Goal: Obtain resource: Download file/media

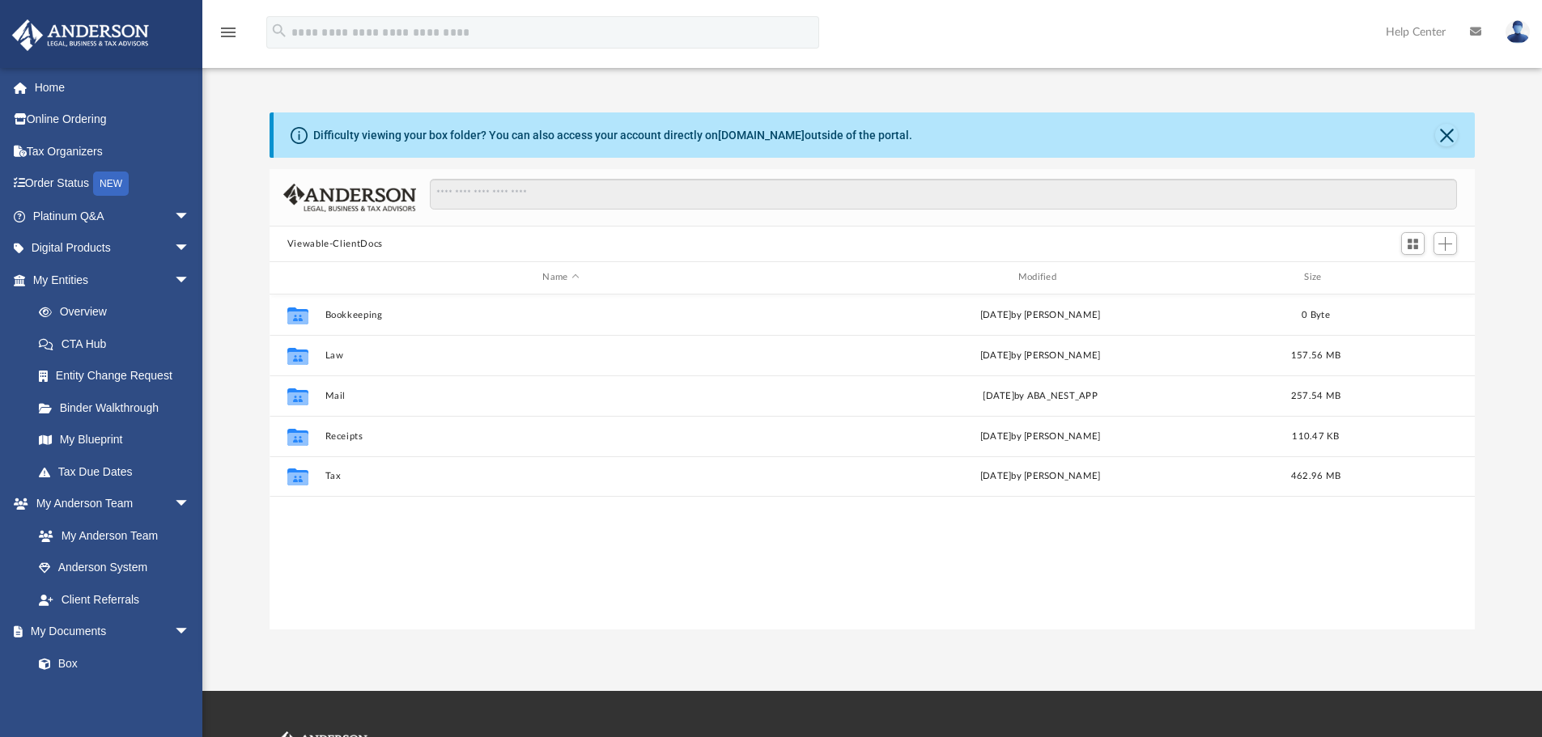
scroll to position [356, 1193]
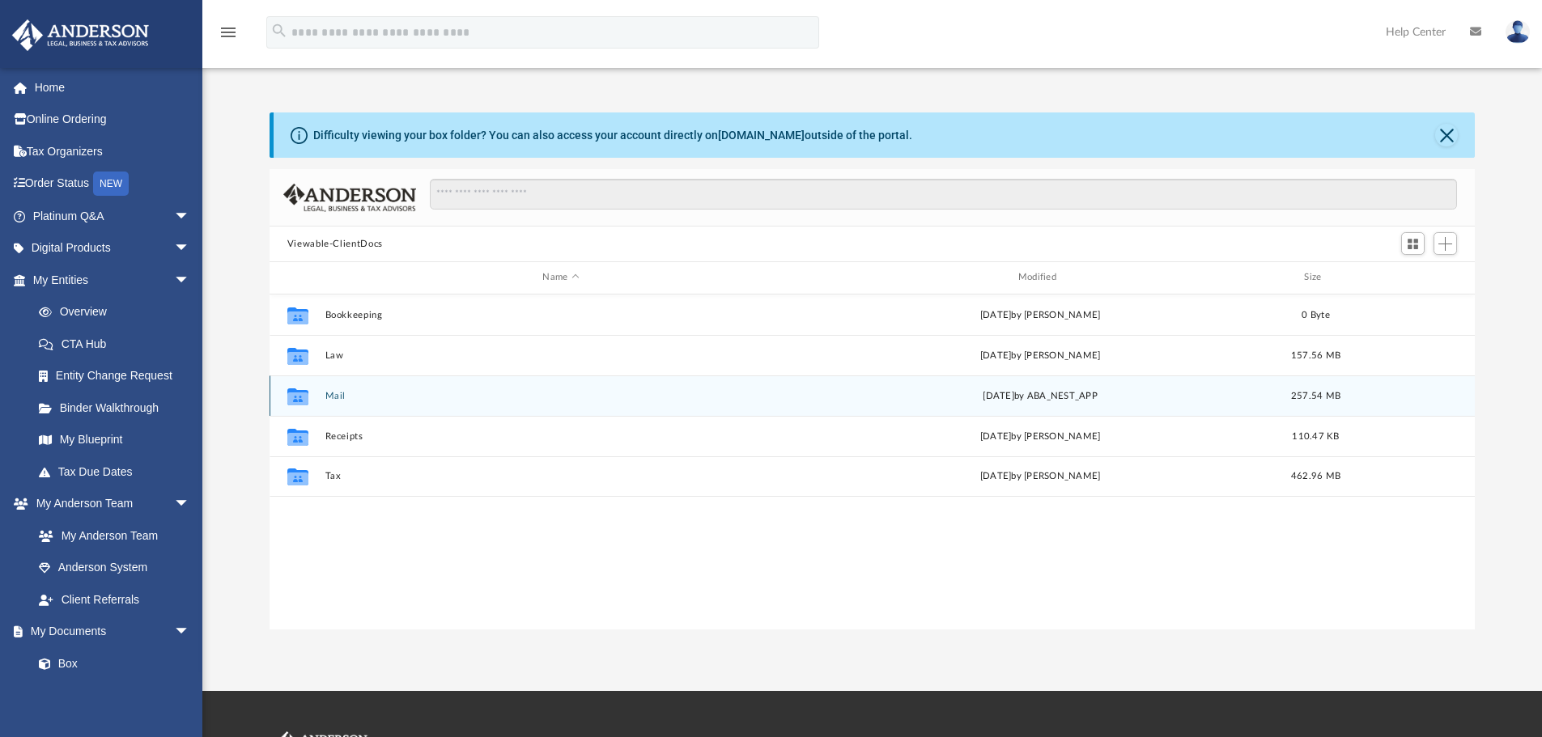
click at [323, 394] on div "Collaborated Folder Mail [DATE] by ABA_NEST_APP 257.54 MB" at bounding box center [873, 396] width 1206 height 40
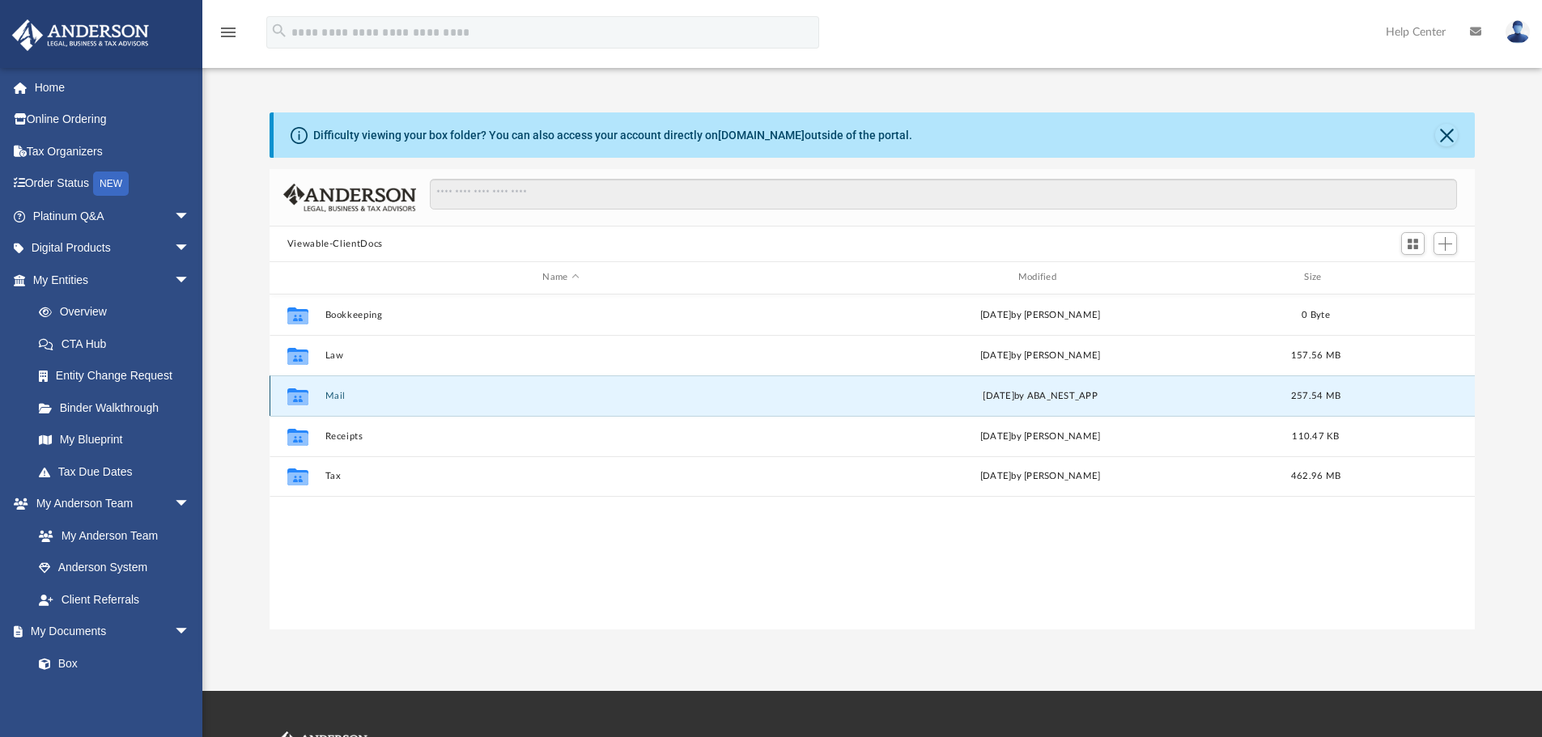
click at [331, 393] on button "Mail" at bounding box center [561, 396] width 472 height 11
click at [331, 401] on button "Mail" at bounding box center [561, 396] width 472 height 11
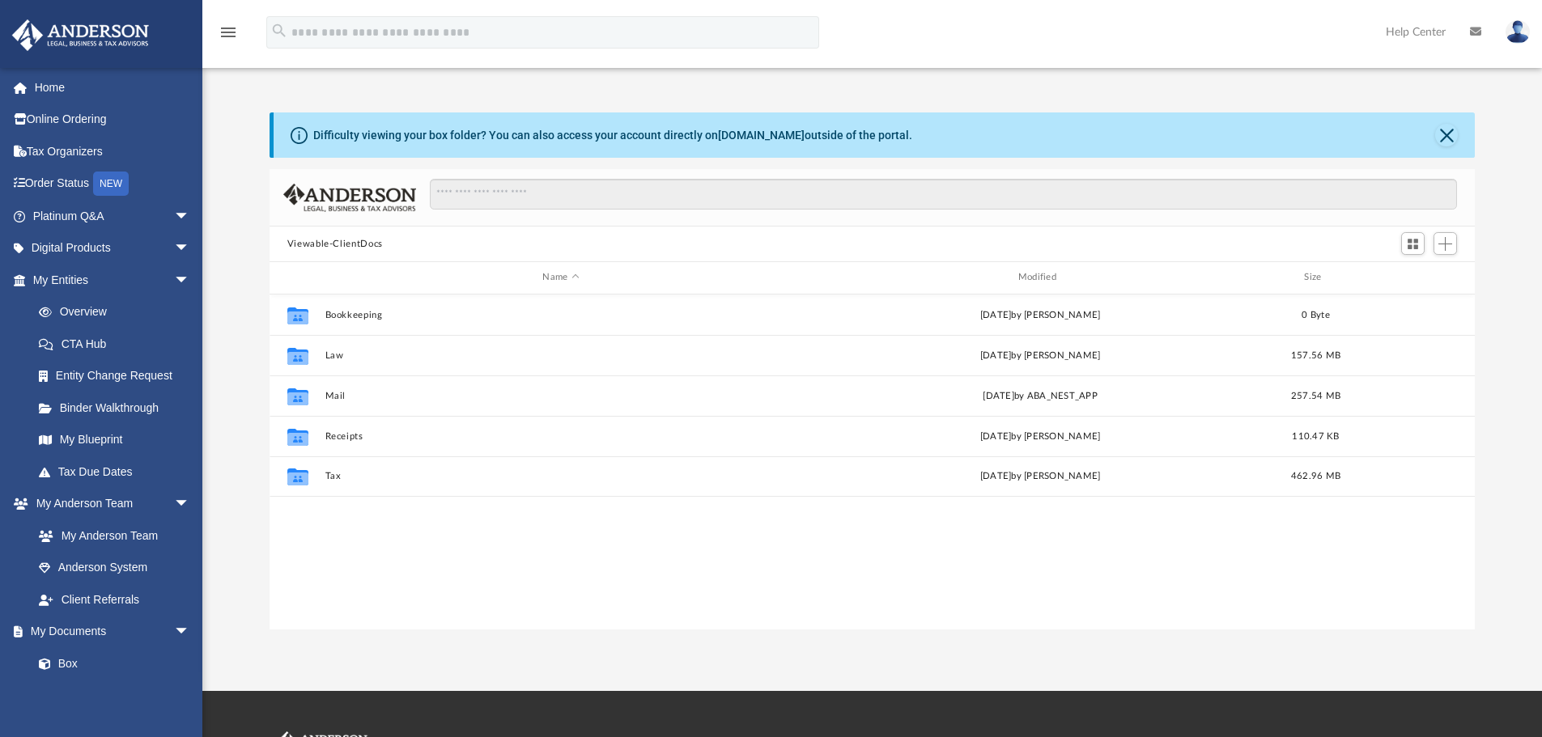
scroll to position [356, 1193]
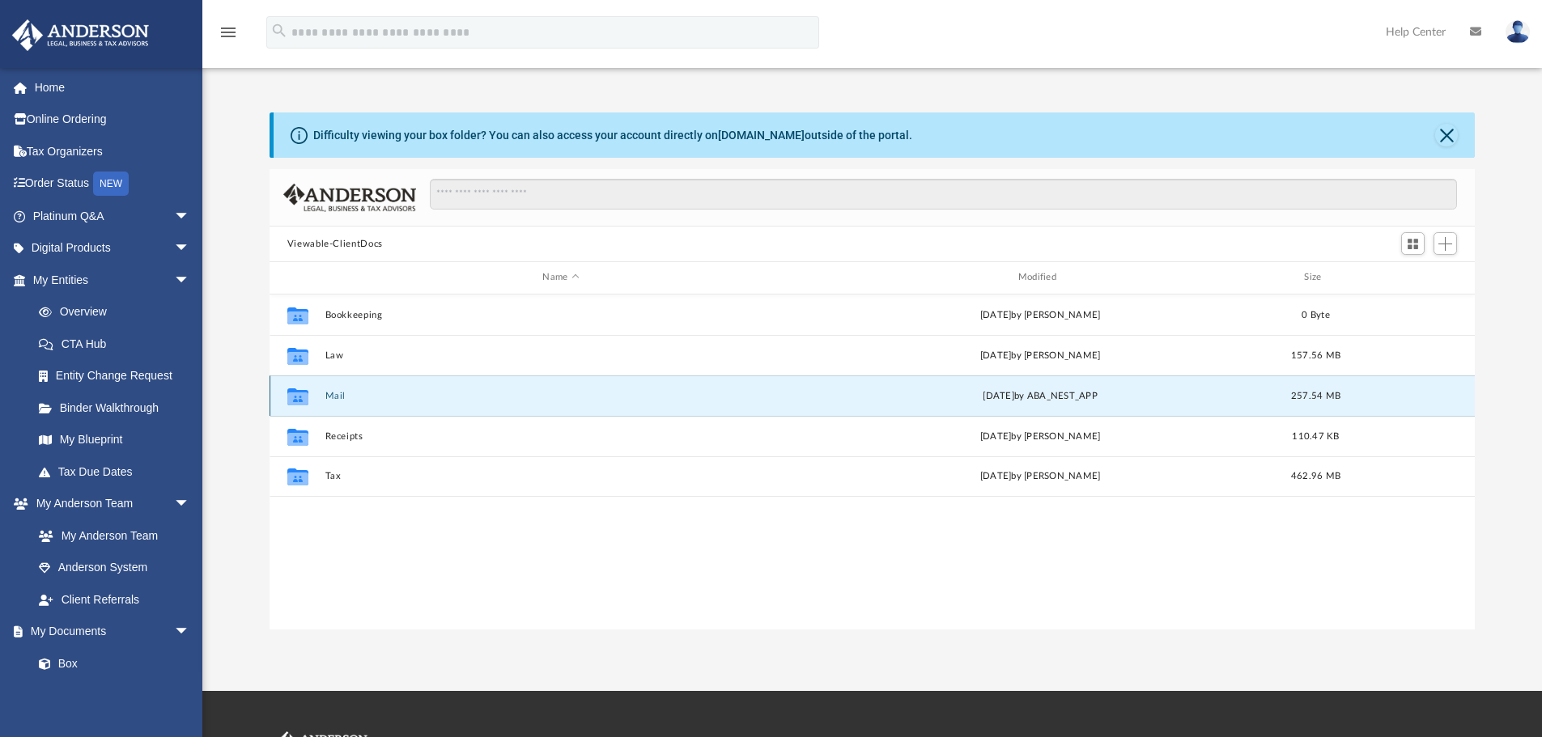
click at [334, 397] on button "Mail" at bounding box center [561, 396] width 472 height 11
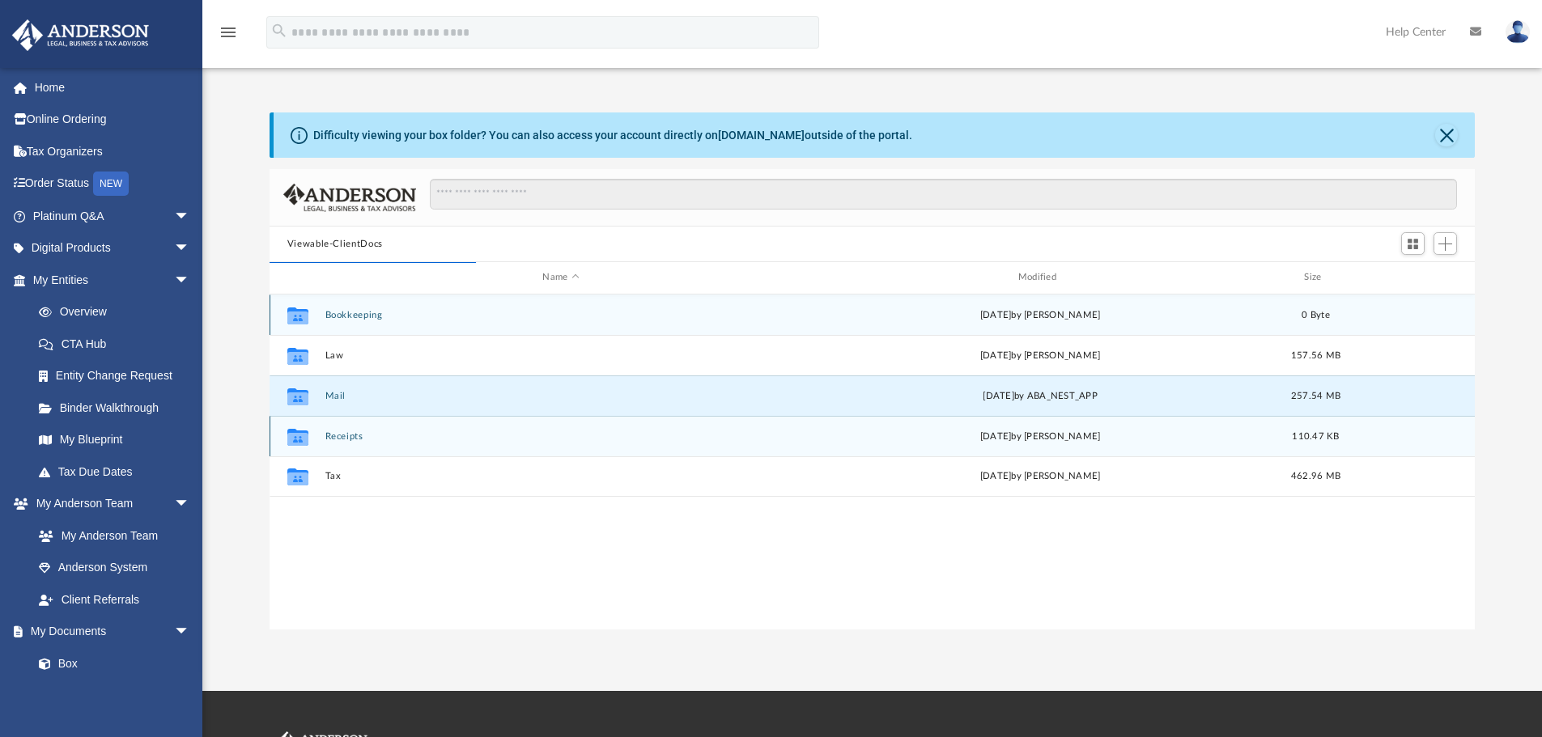
scroll to position [306, 1193]
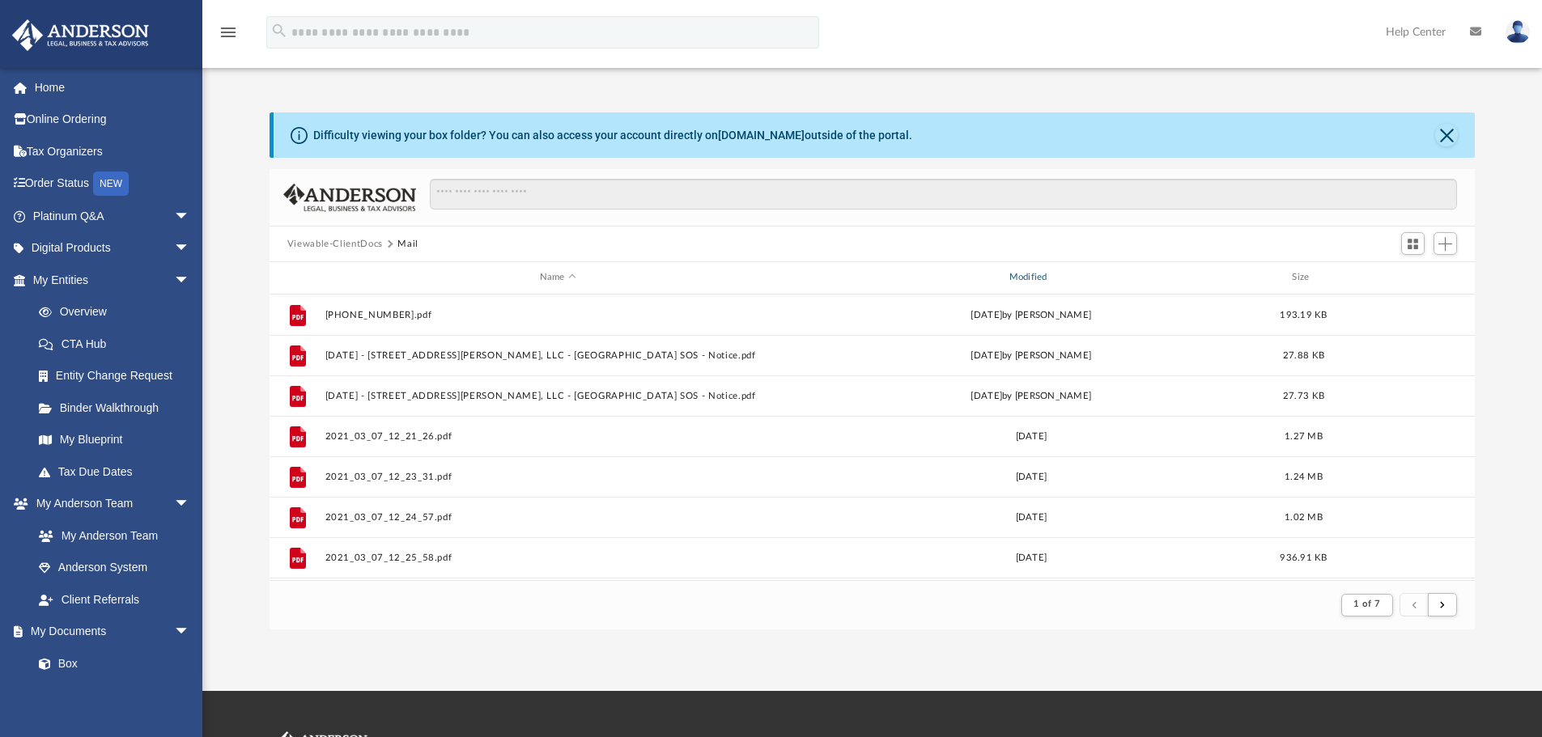
click at [1037, 275] on div "Modified" at bounding box center [1030, 277] width 466 height 15
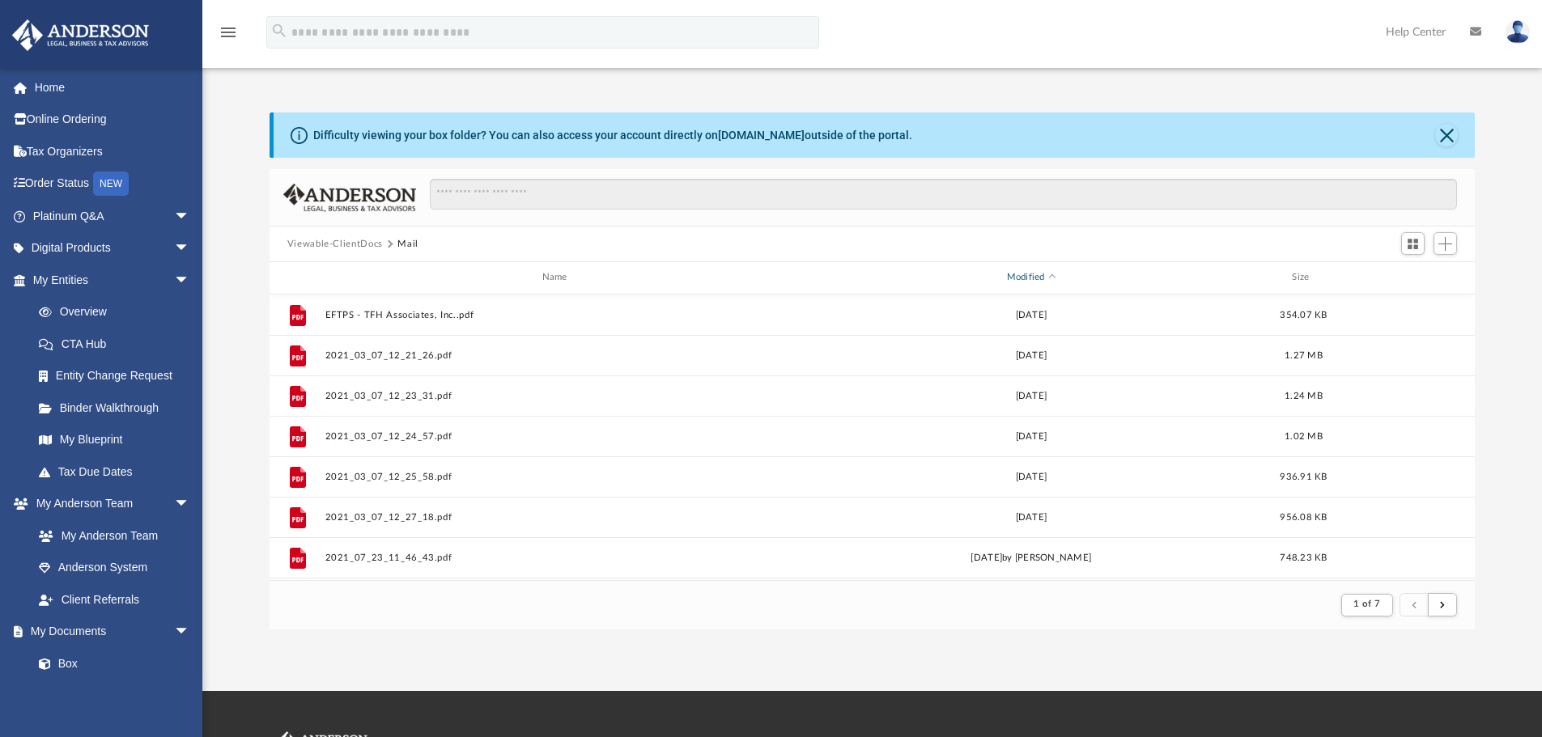
click at [1037, 275] on div "Modified" at bounding box center [1030, 277] width 466 height 15
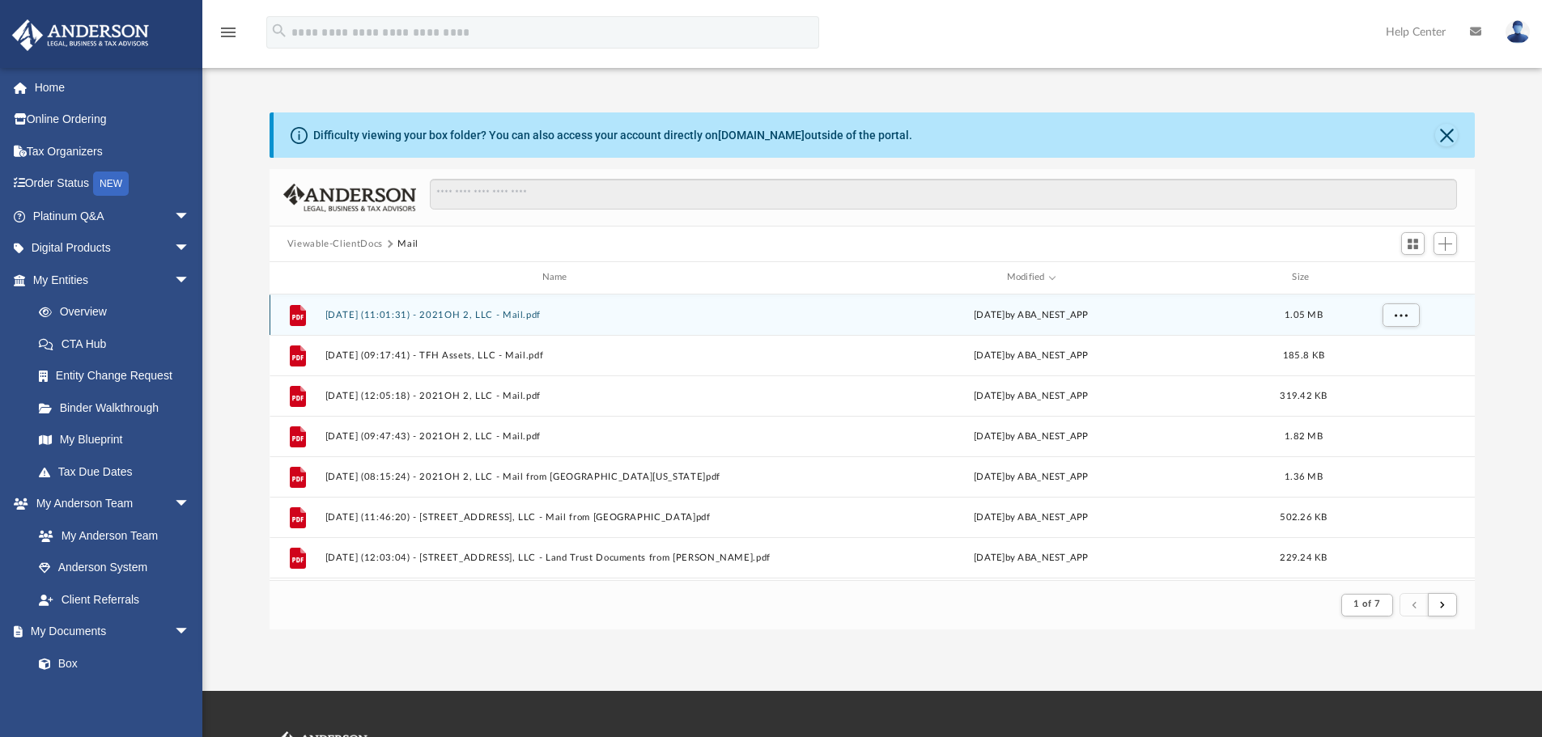
click at [519, 315] on button "[DATE] (11:01:31) - 2021OH 2, LLC - Mail.pdf" at bounding box center [558, 315] width 466 height 11
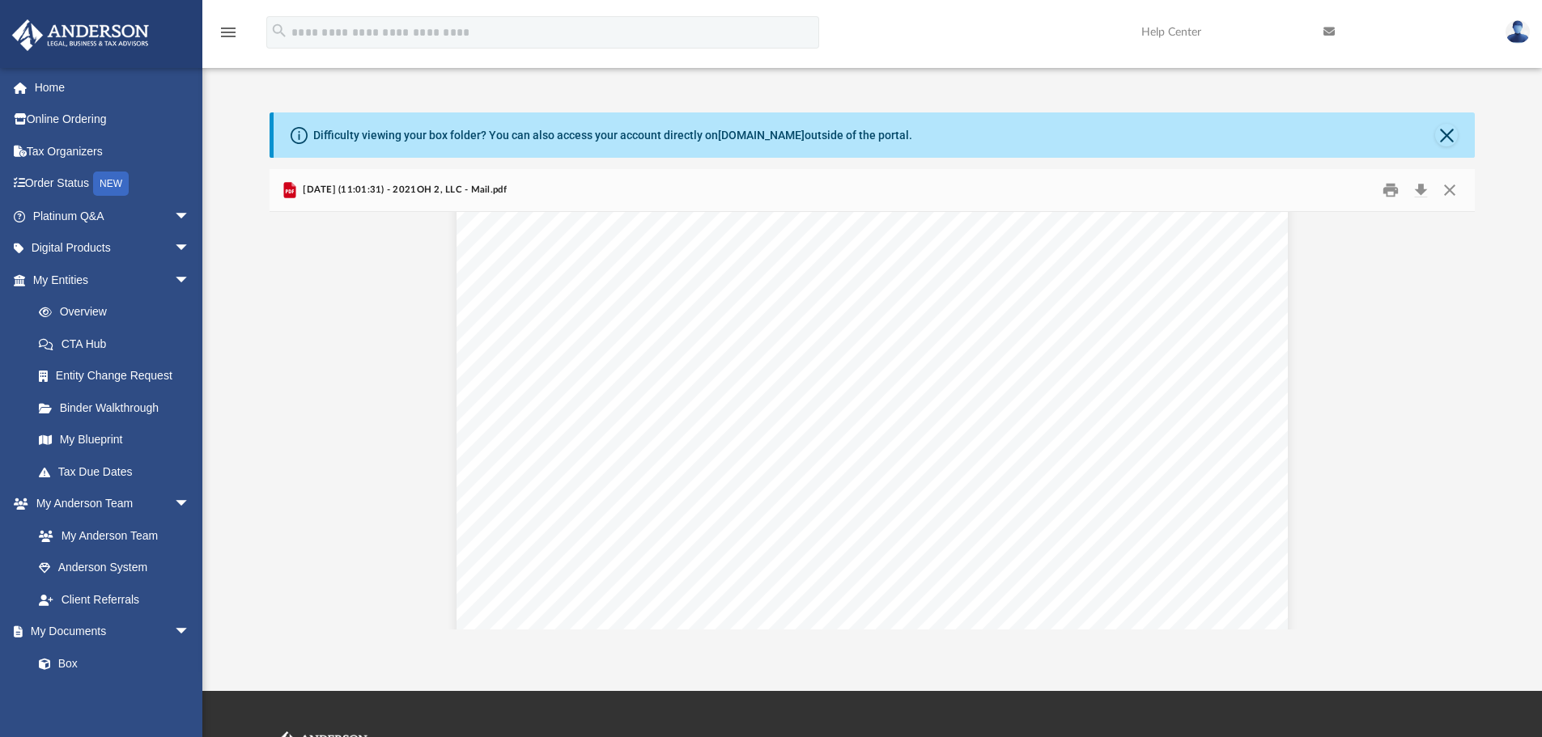
scroll to position [3936, 0]
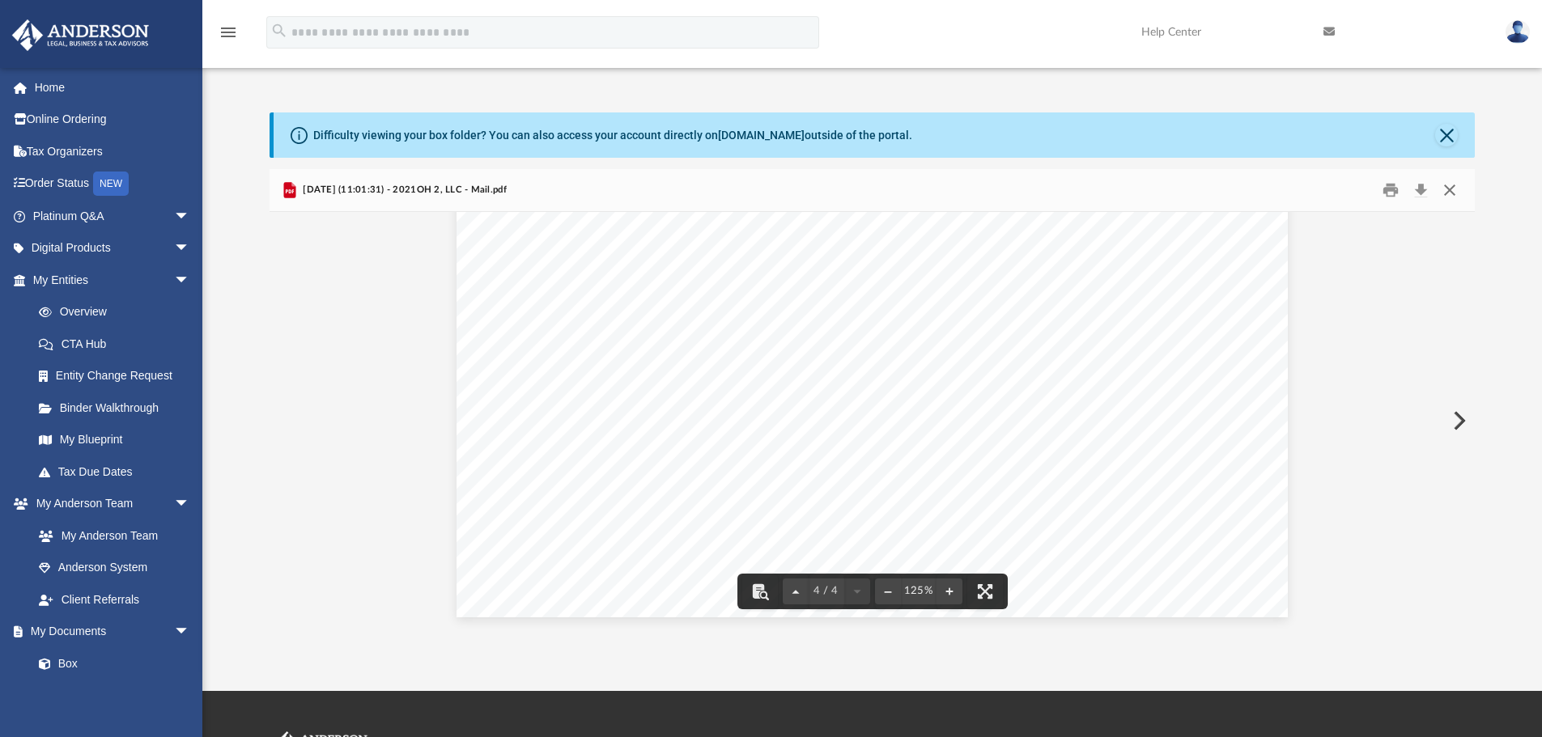
click at [1448, 192] on button "Close" at bounding box center [1449, 190] width 29 height 25
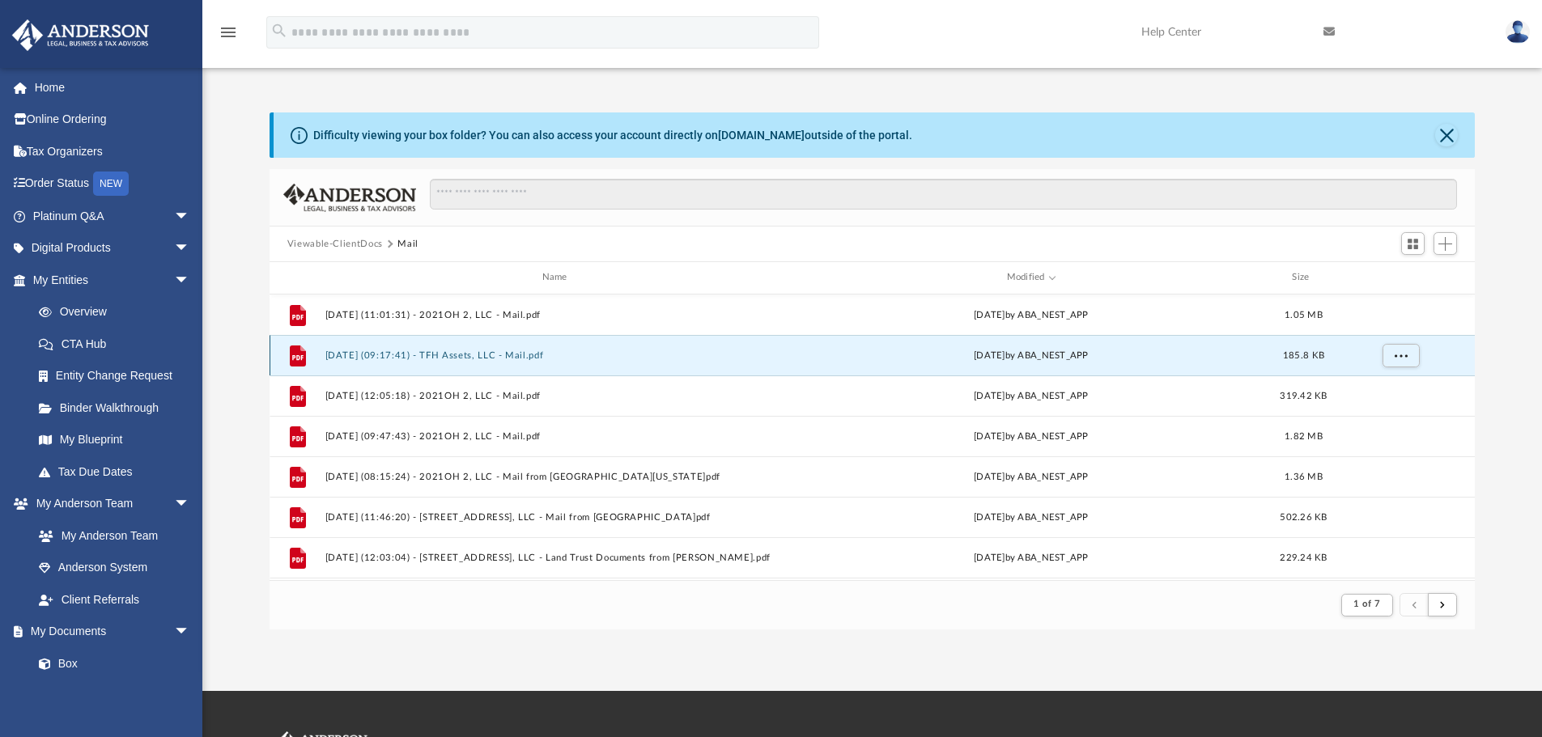
click at [489, 353] on button "[DATE] (09:17:41) - TFH Assets, LLC - Mail.pdf" at bounding box center [558, 355] width 466 height 11
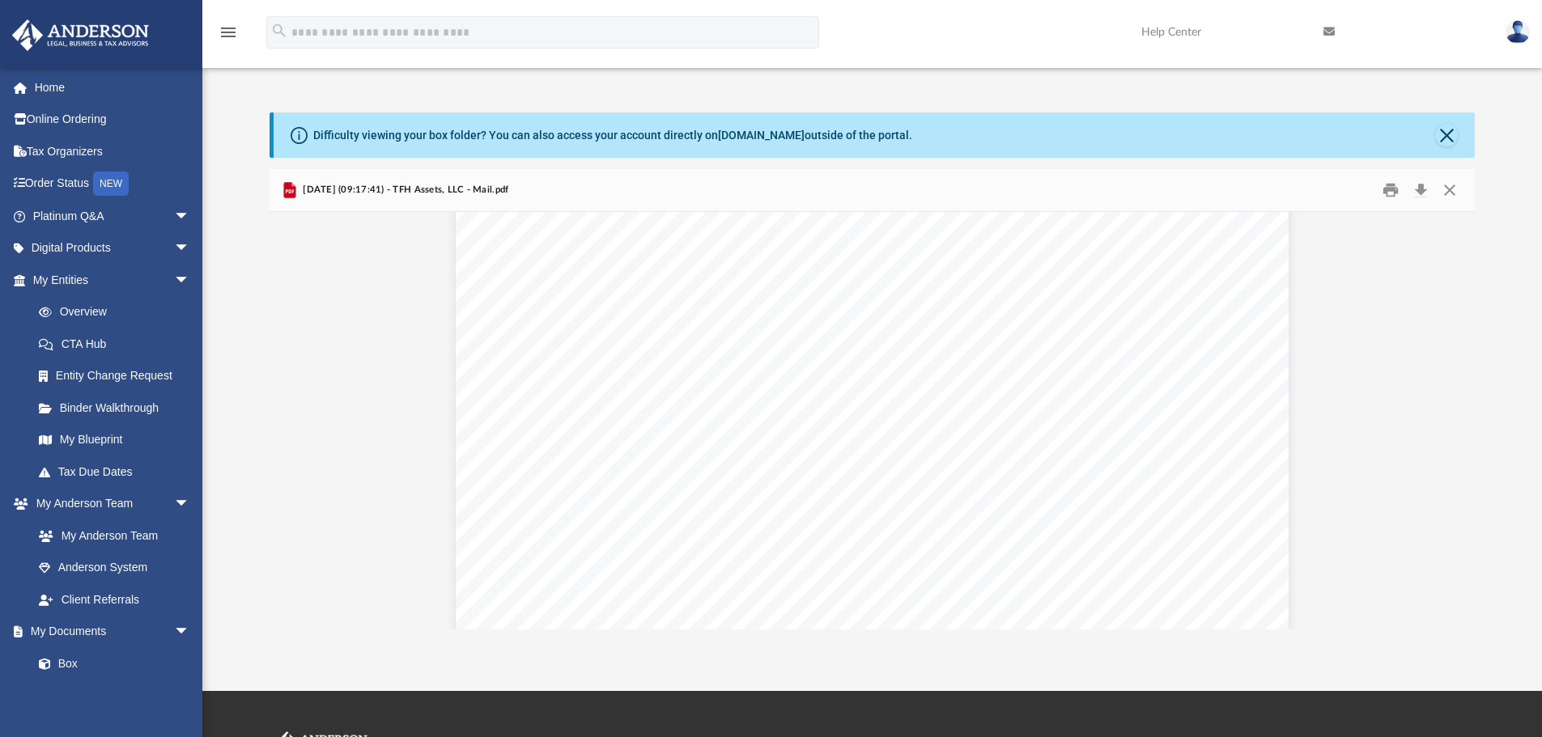
scroll to position [324, 0]
click at [1459, 191] on button "Close" at bounding box center [1449, 190] width 29 height 25
